Goal: Book appointment/travel/reservation

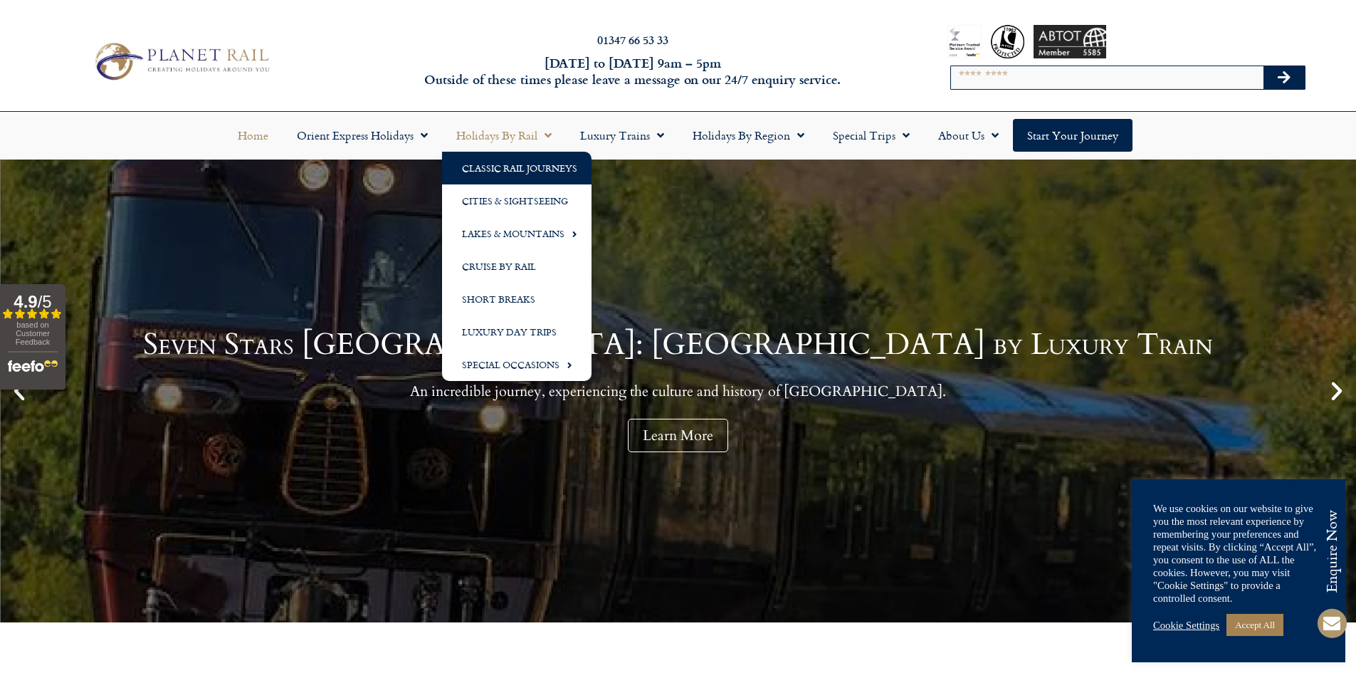
click at [539, 170] on link "Classic Rail Journeys" at bounding box center [516, 168] width 149 height 33
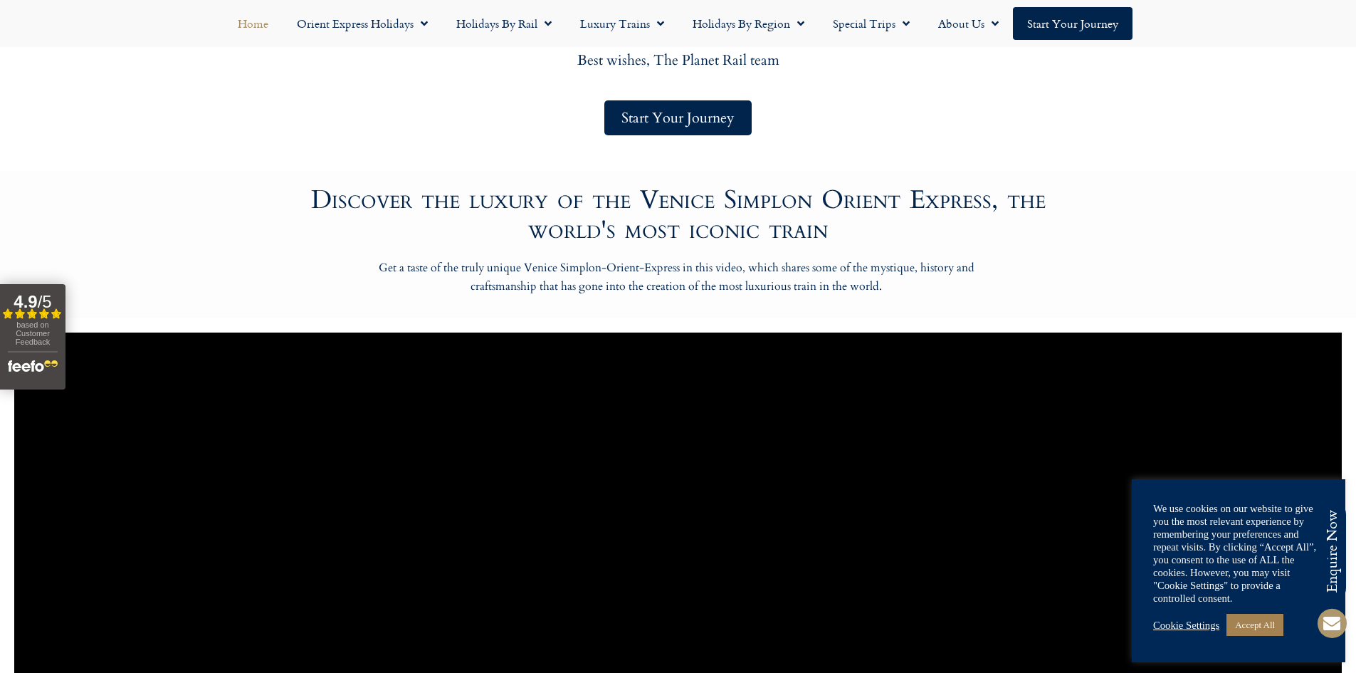
scroll to position [783, 0]
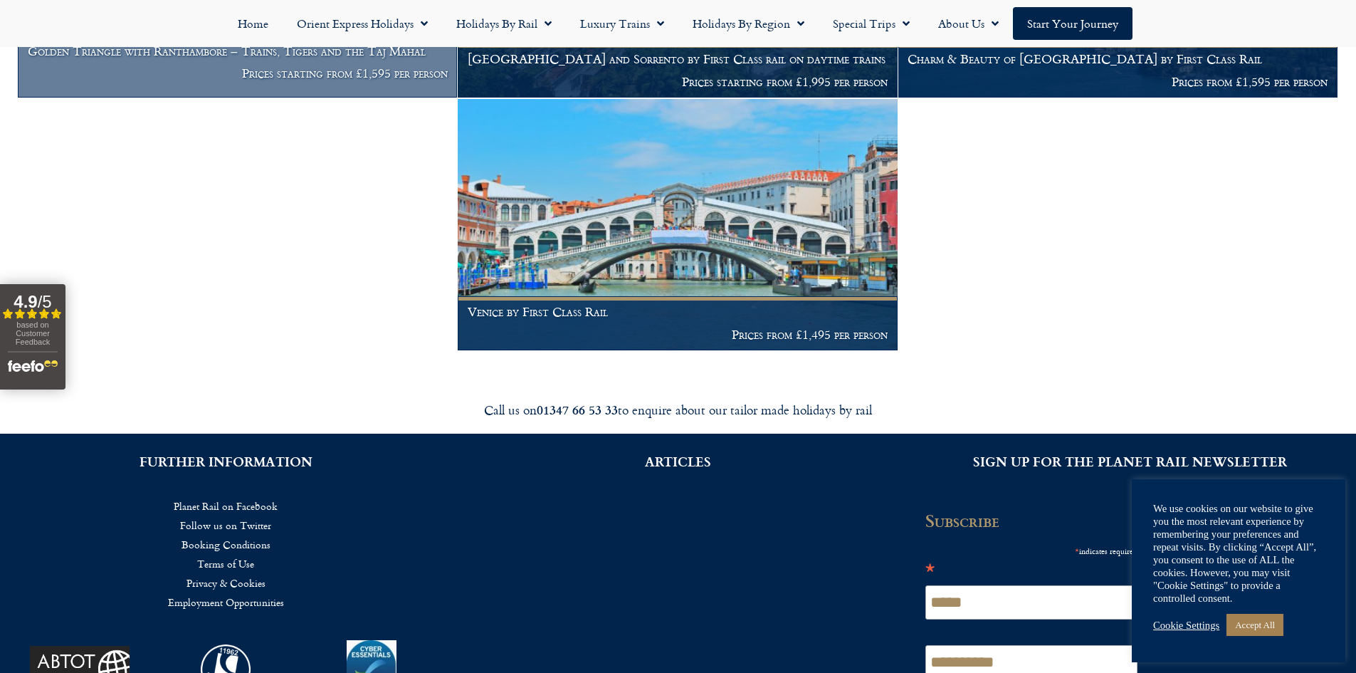
scroll to position [1780, 0]
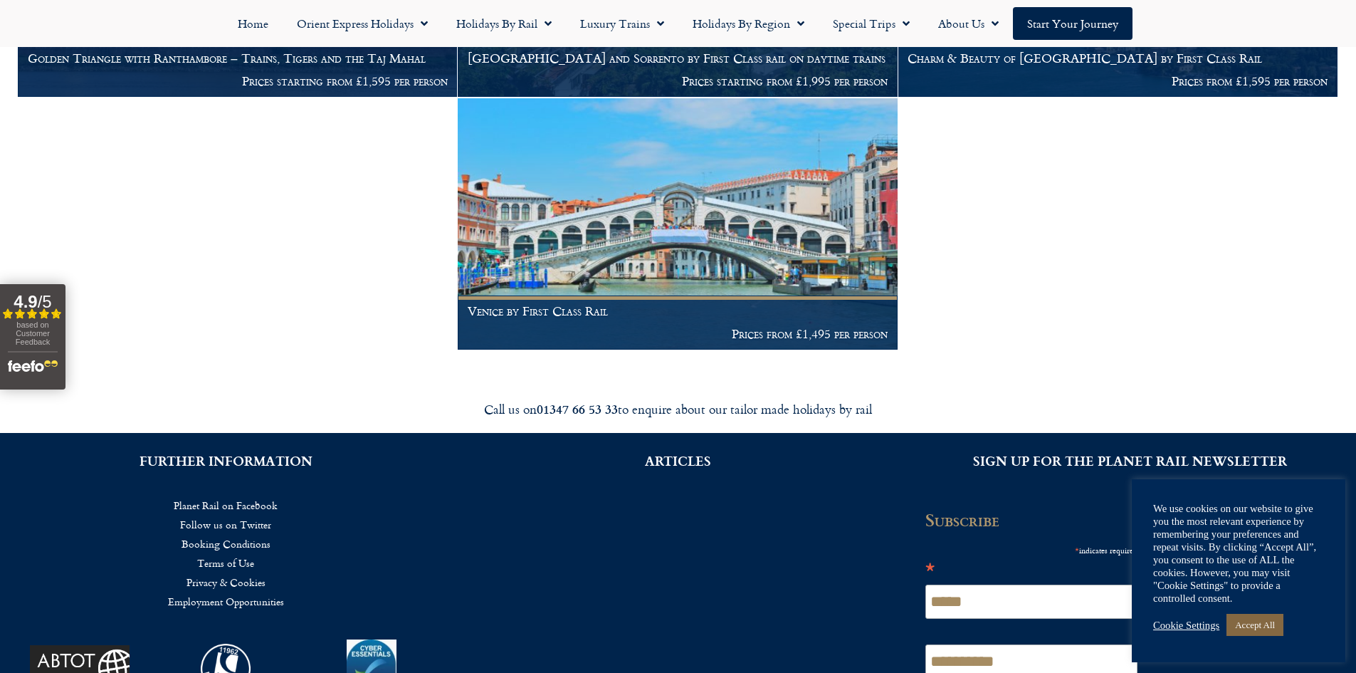
click at [1257, 629] on link "Accept All" at bounding box center [1254, 625] width 57 height 22
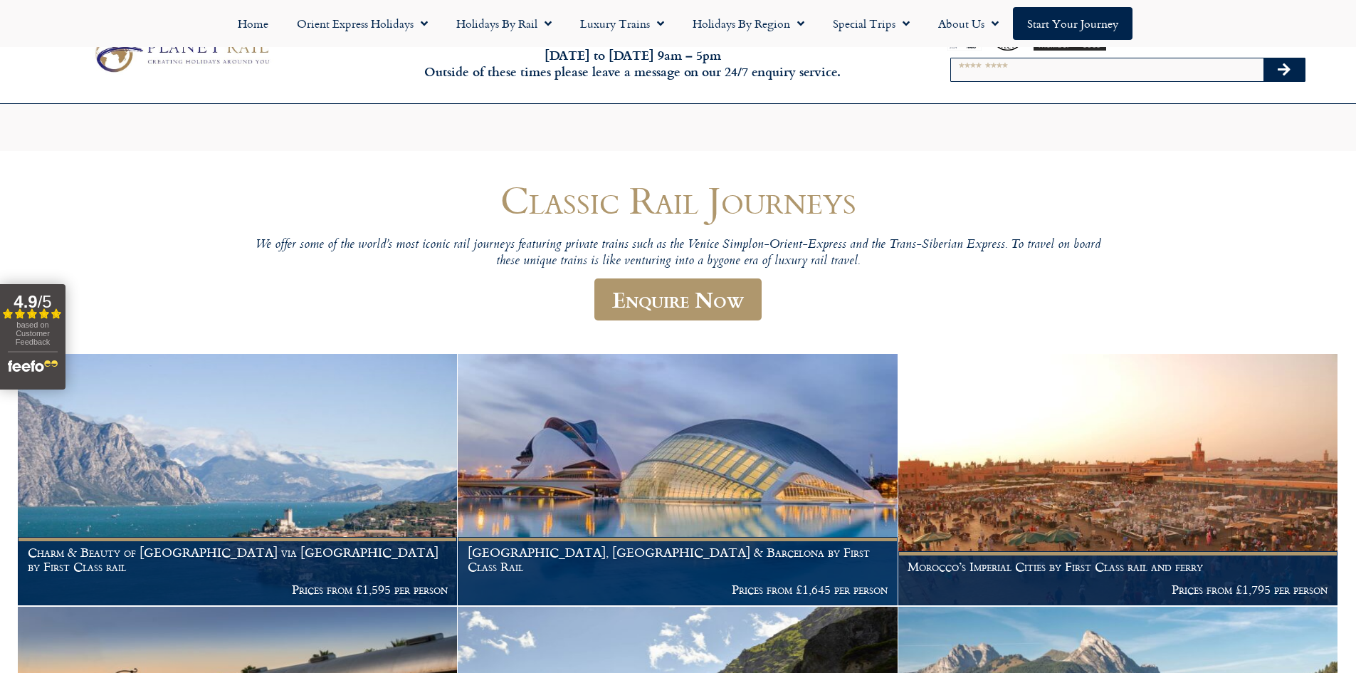
scroll to position [0, 0]
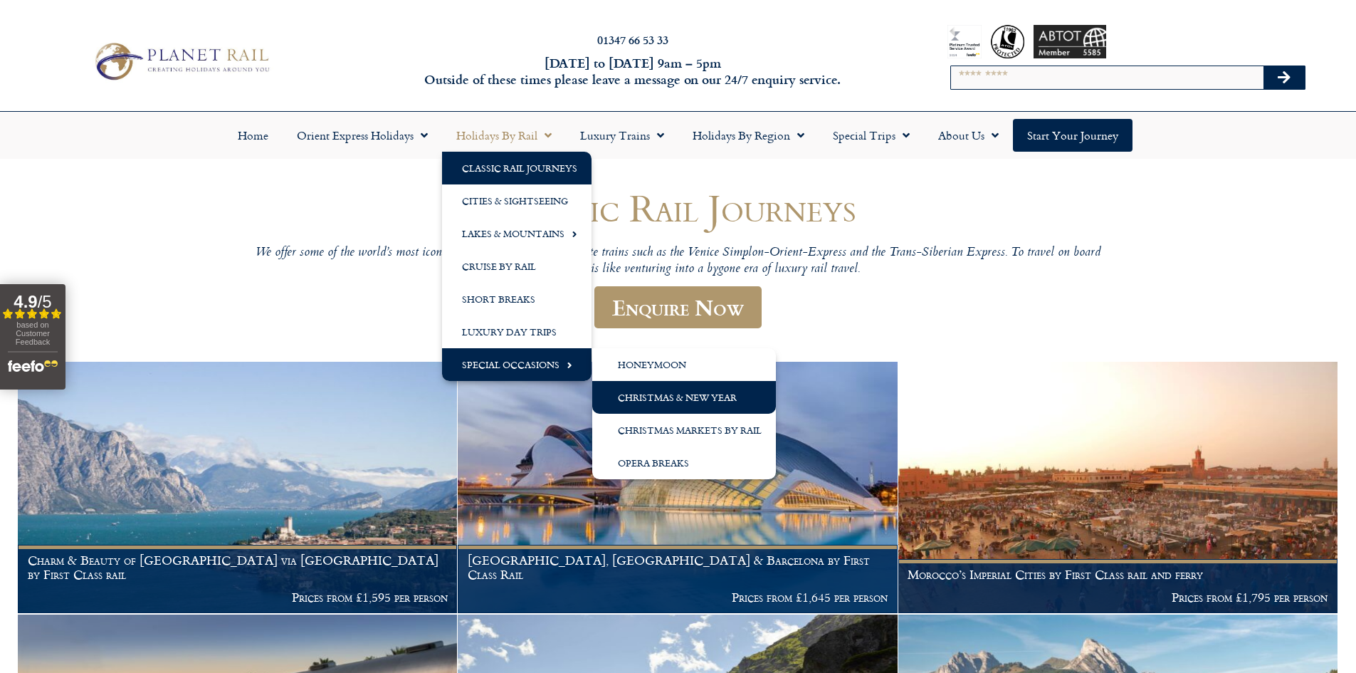
click at [643, 395] on link "Christmas & New Year" at bounding box center [684, 397] width 184 height 33
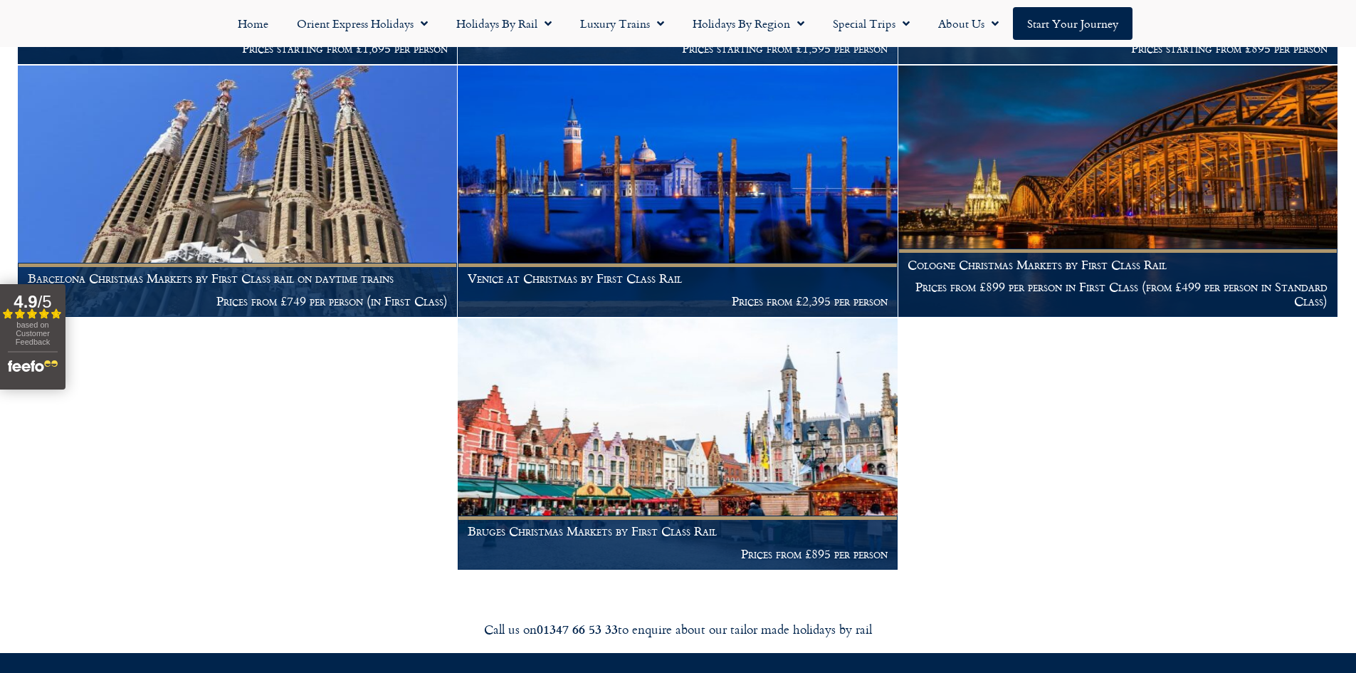
scroll to position [1210, 0]
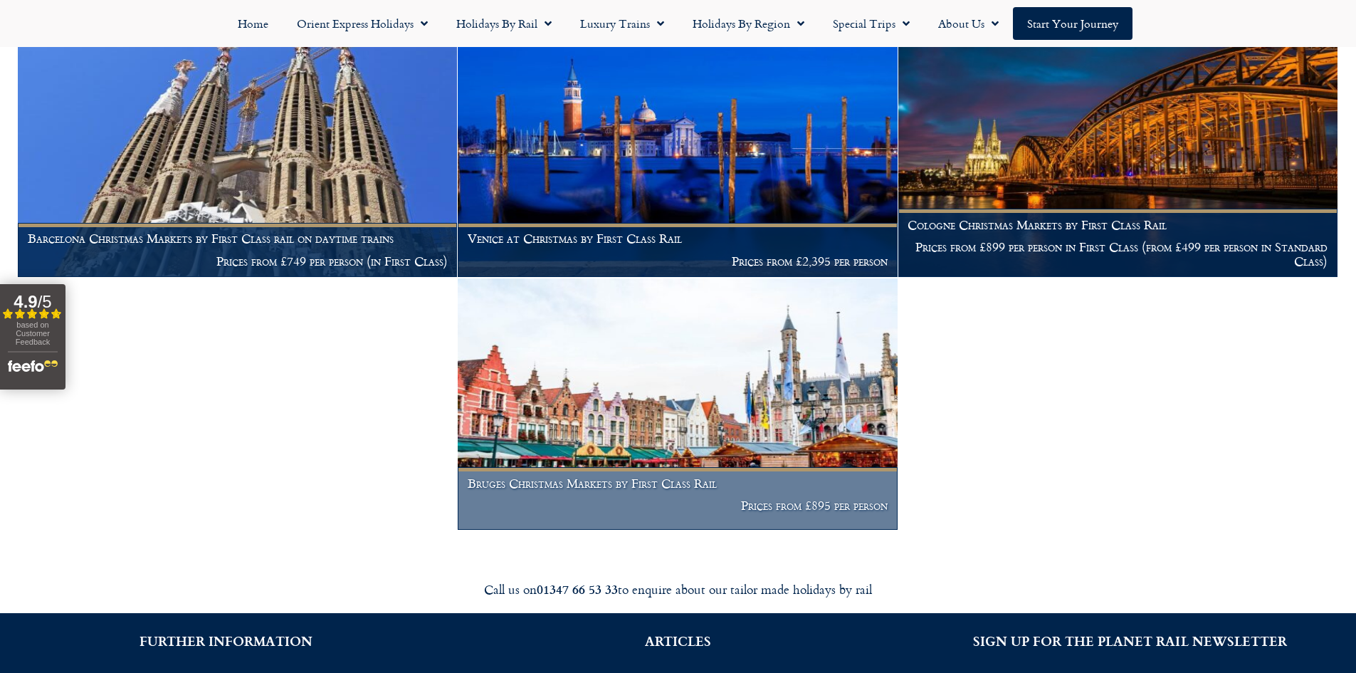
click at [550, 468] on figcaption "Bruges Christmas Markets by First Class Rail Prices from £895 per person" at bounding box center [677, 498] width 439 height 63
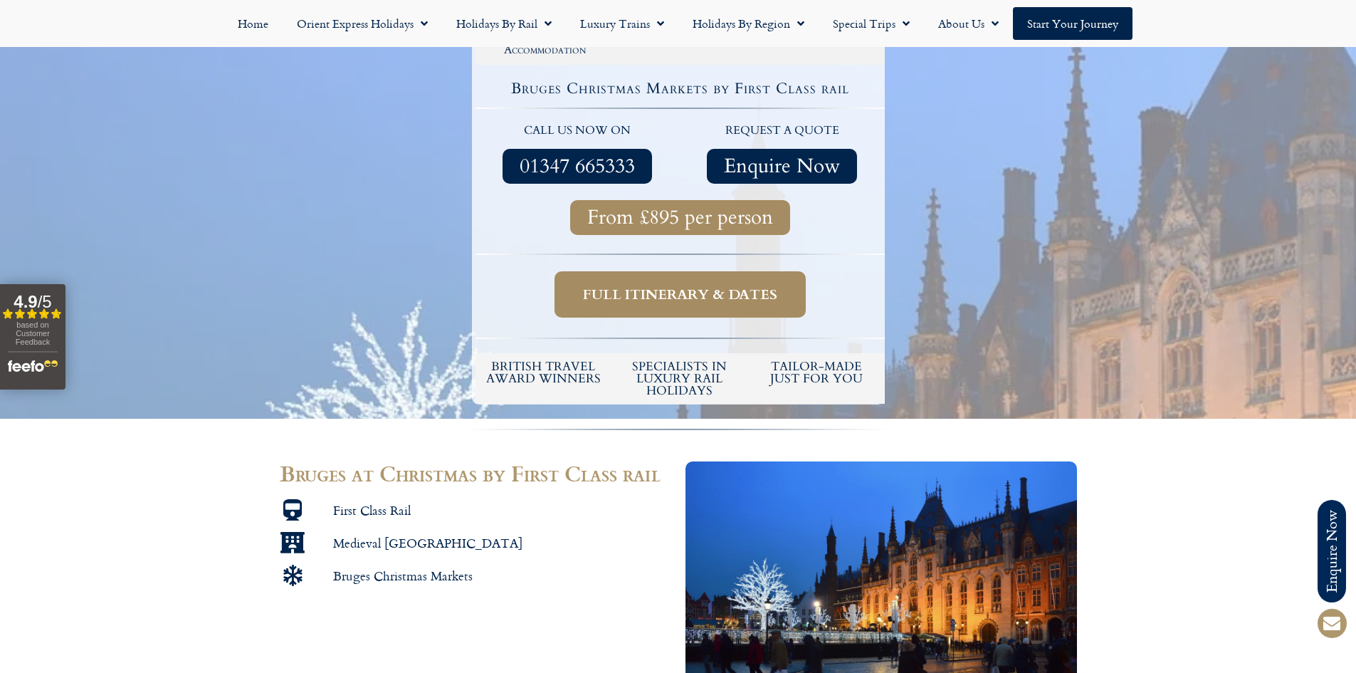
scroll to position [356, 0]
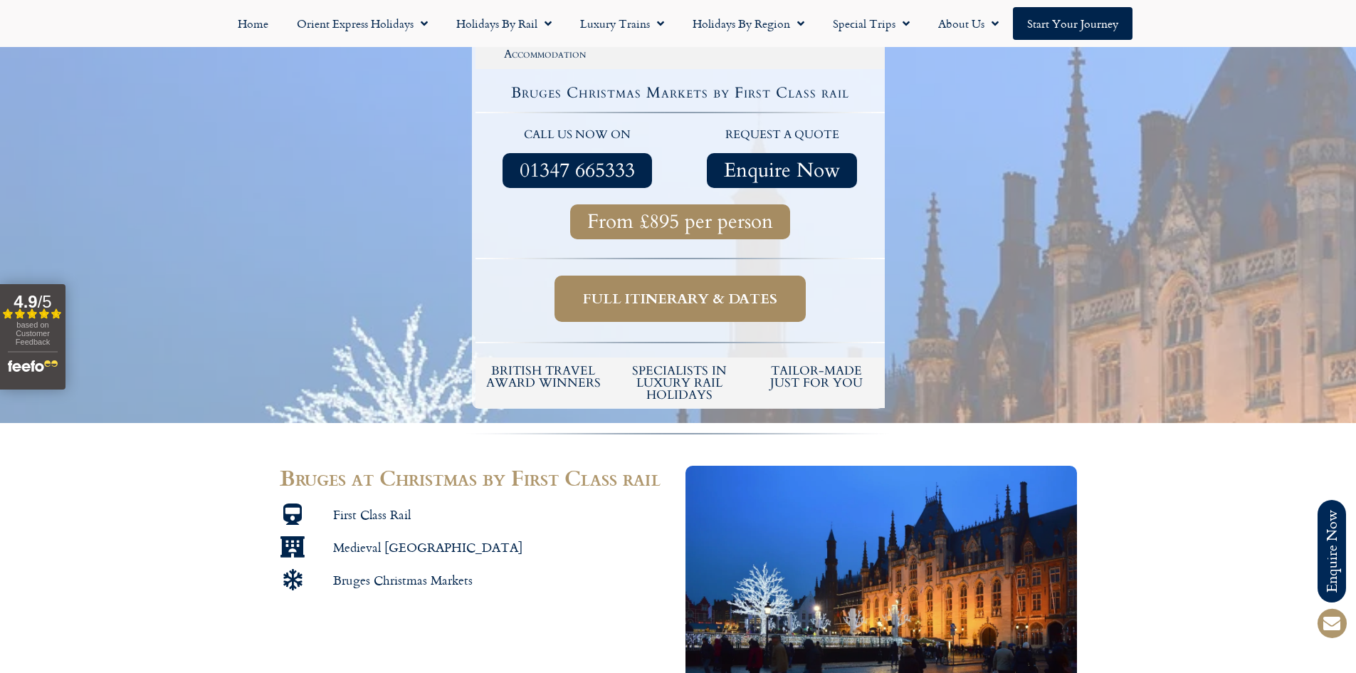
click at [648, 298] on span "Full itinerary & dates" at bounding box center [680, 299] width 194 height 18
click at [653, 293] on span "Full itinerary & dates" at bounding box center [680, 299] width 194 height 18
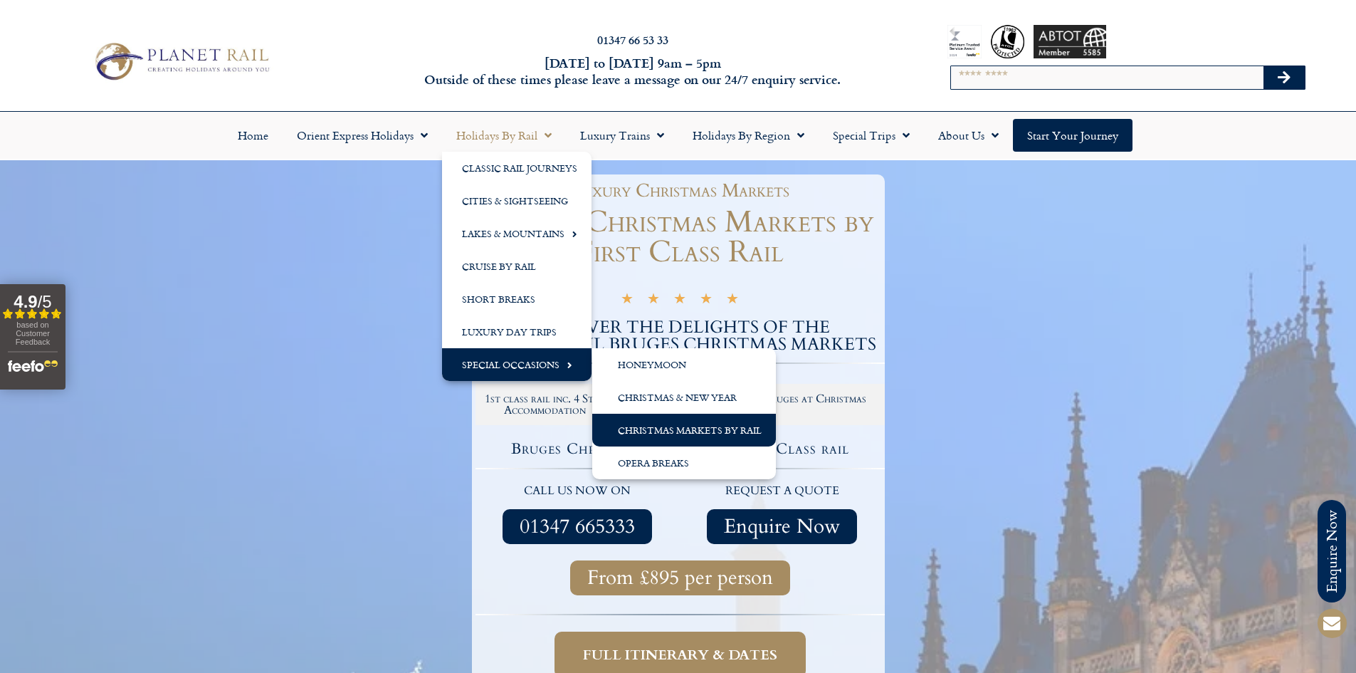
click at [662, 431] on link "Christmas Markets by Rail" at bounding box center [684, 430] width 184 height 33
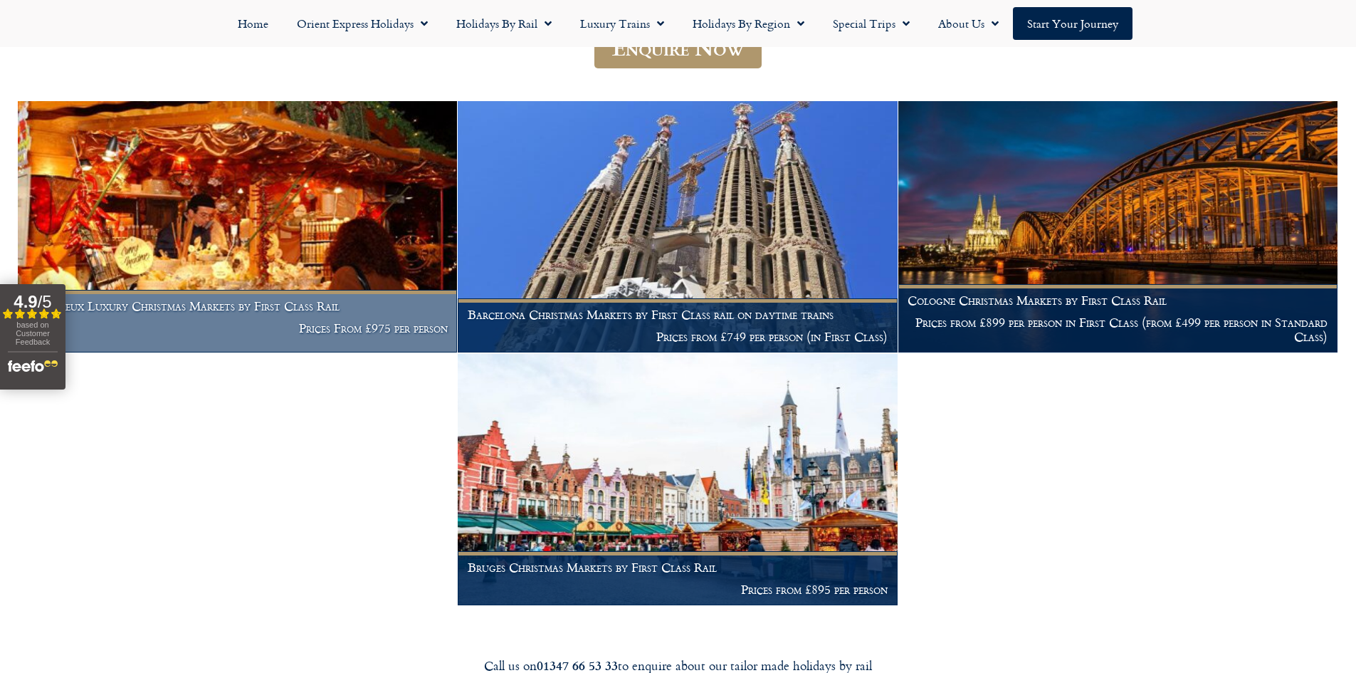
scroll to position [356, 0]
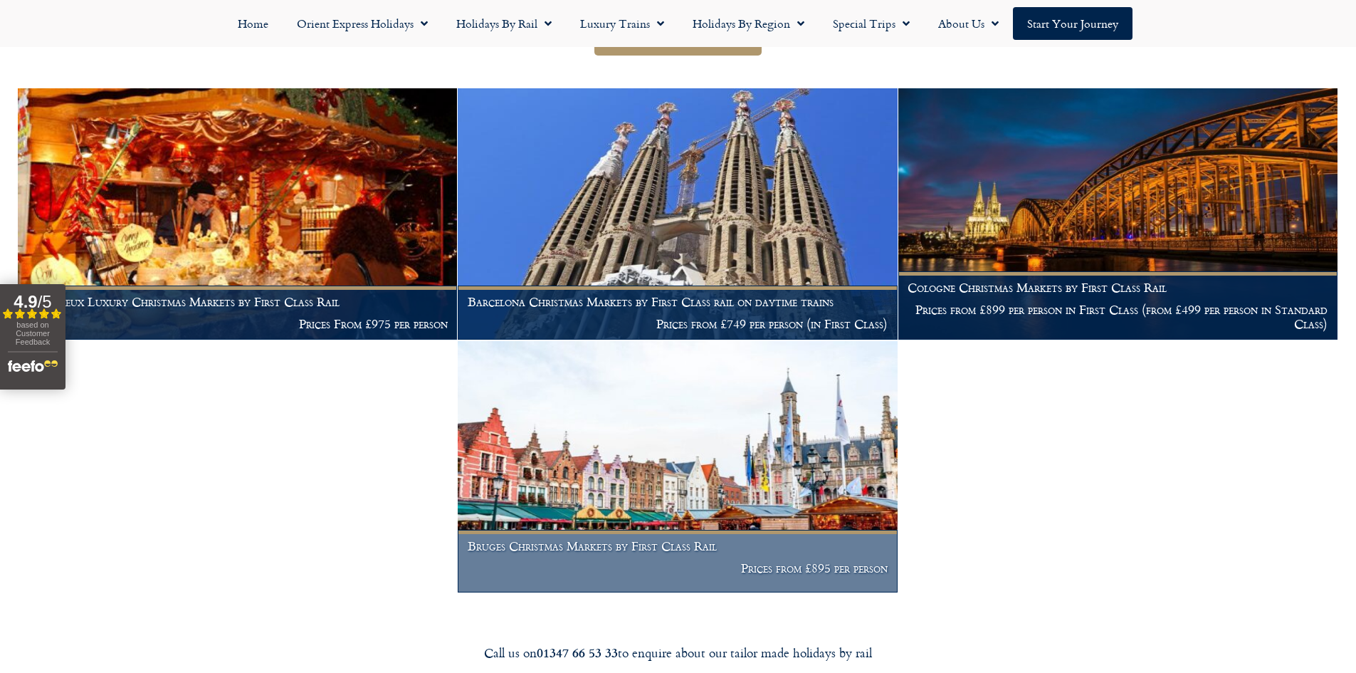
click at [692, 426] on img at bounding box center [677, 466] width 439 height 251
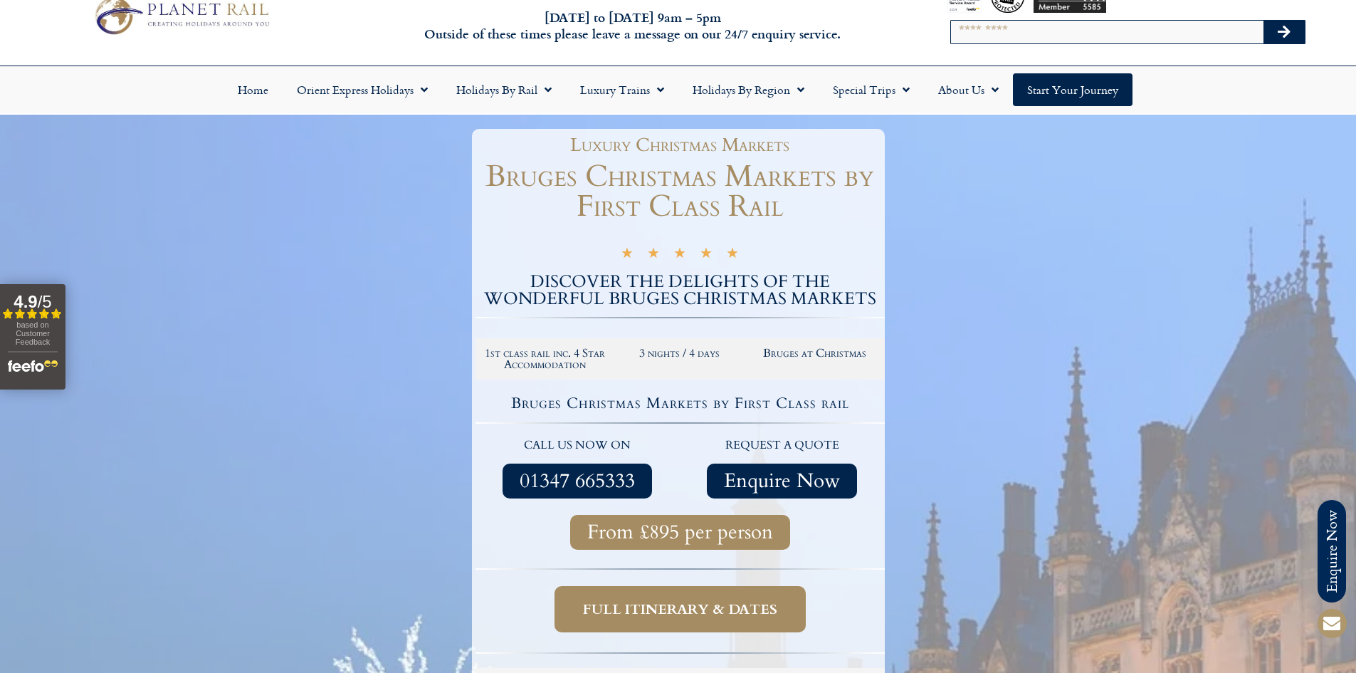
scroll to position [71, 0]
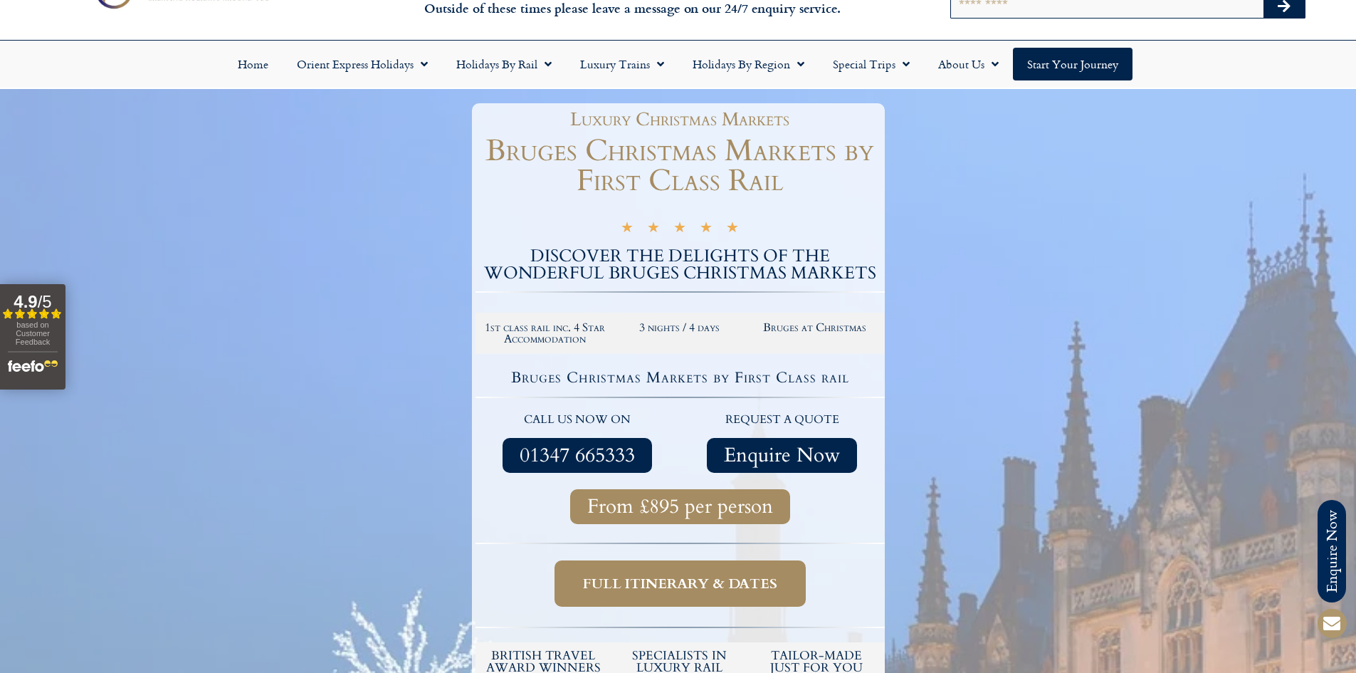
click at [667, 589] on span "Full itinerary & dates" at bounding box center [680, 583] width 194 height 18
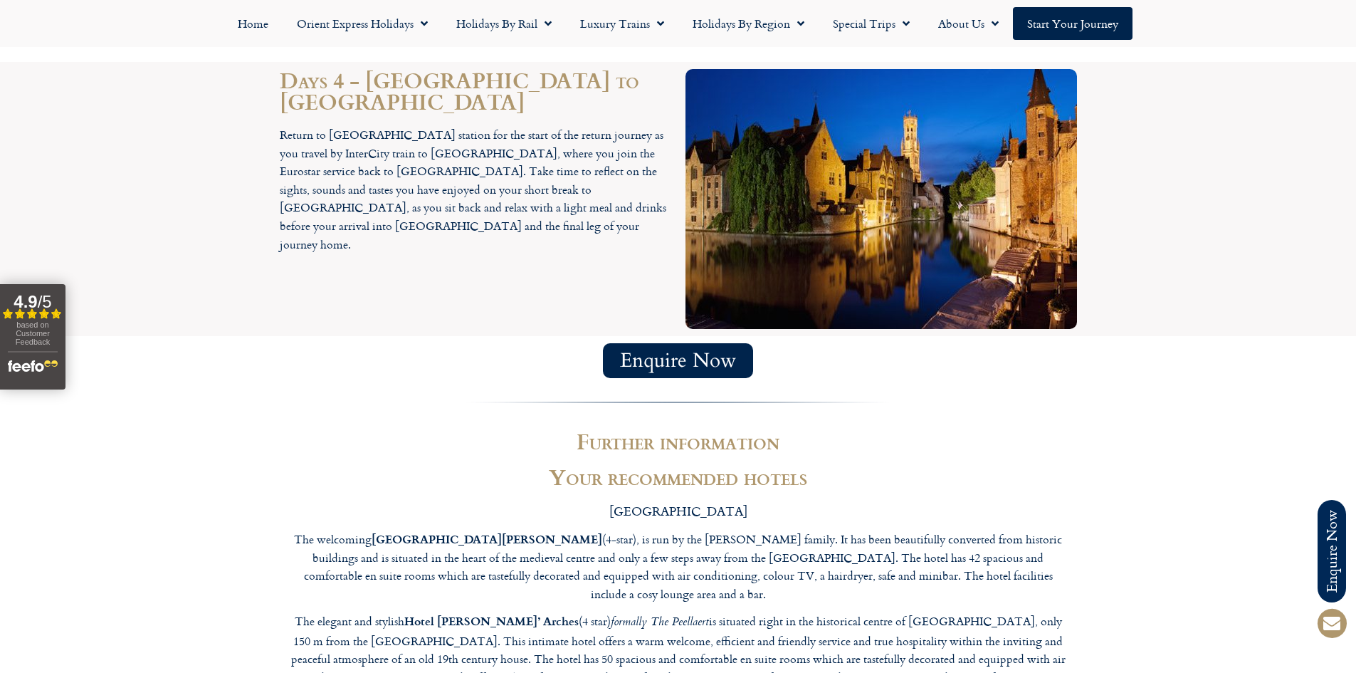
scroll to position [1993, 0]
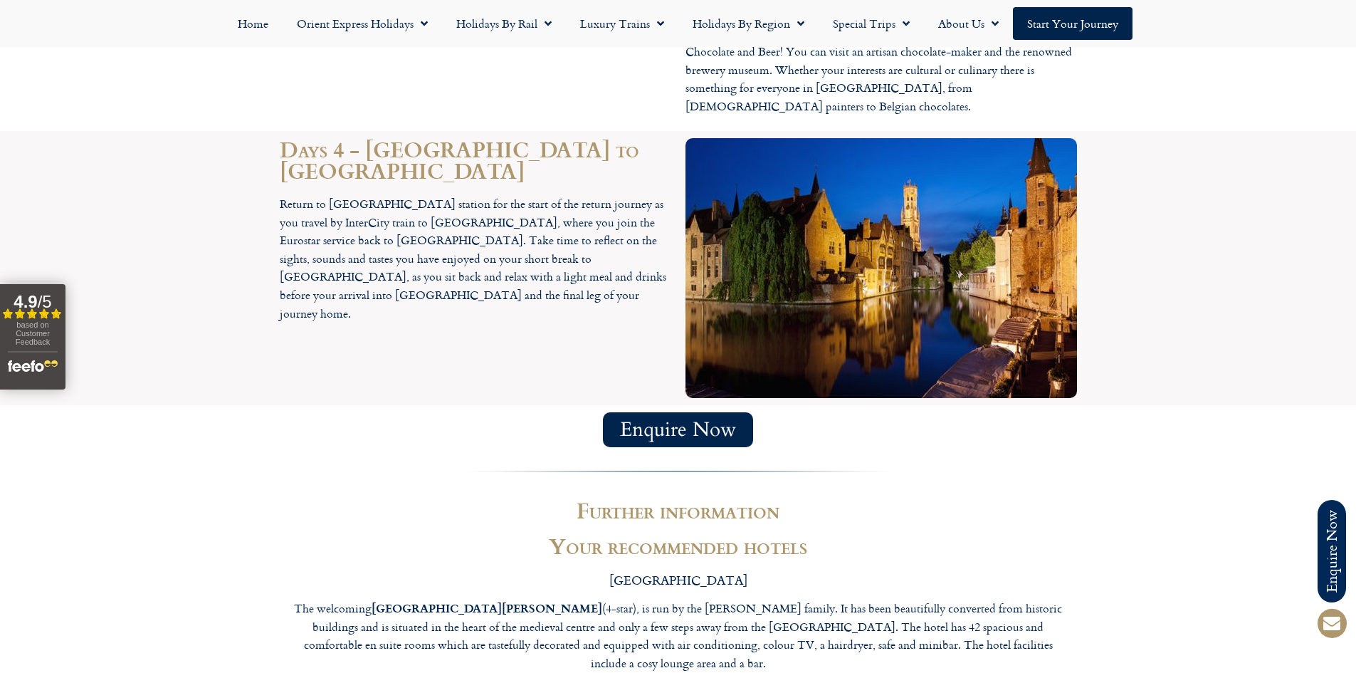
click at [658, 421] on span "Enquire Now" at bounding box center [678, 430] width 116 height 18
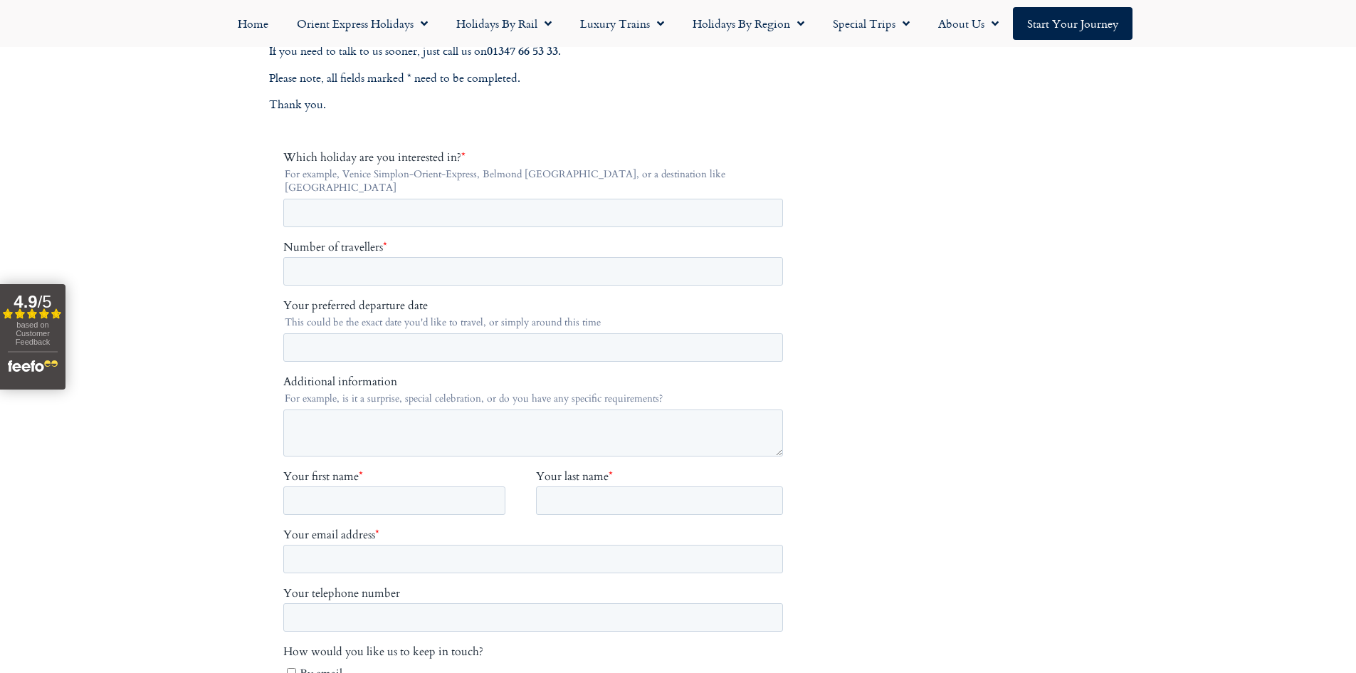
scroll to position [142, 0]
